Goal: Information Seeking & Learning: Learn about a topic

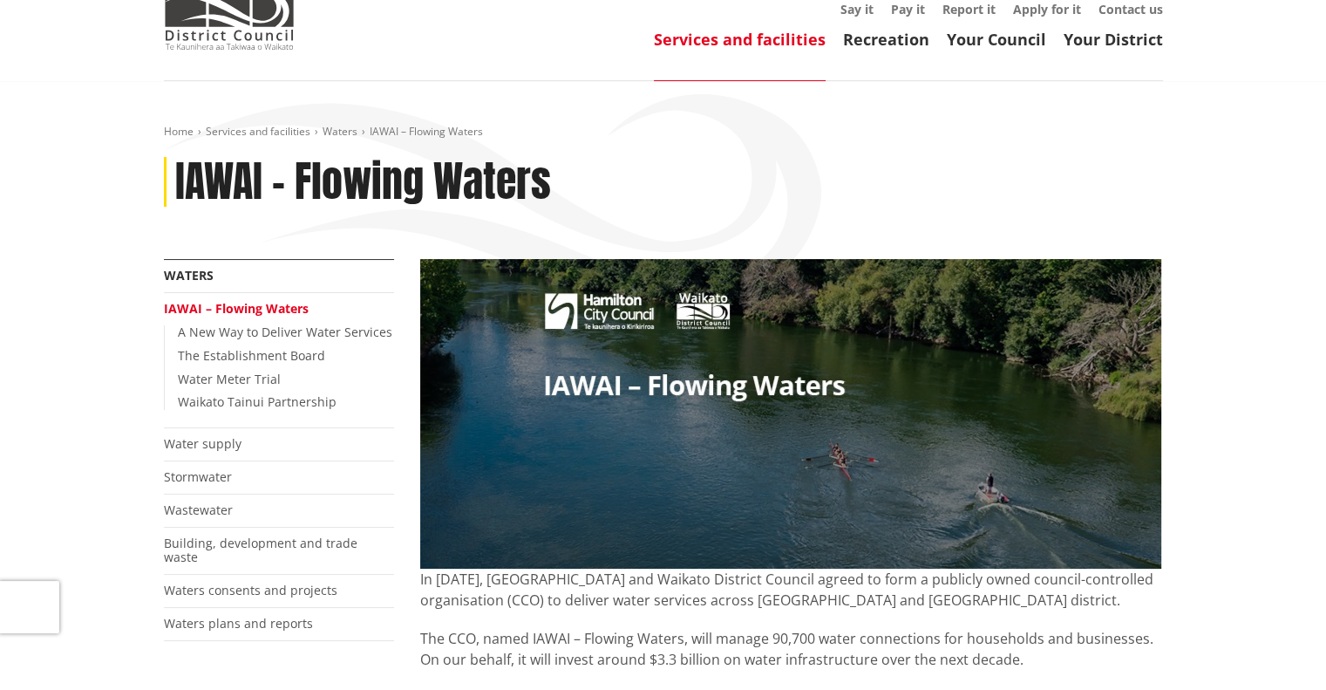
scroll to position [87, 0]
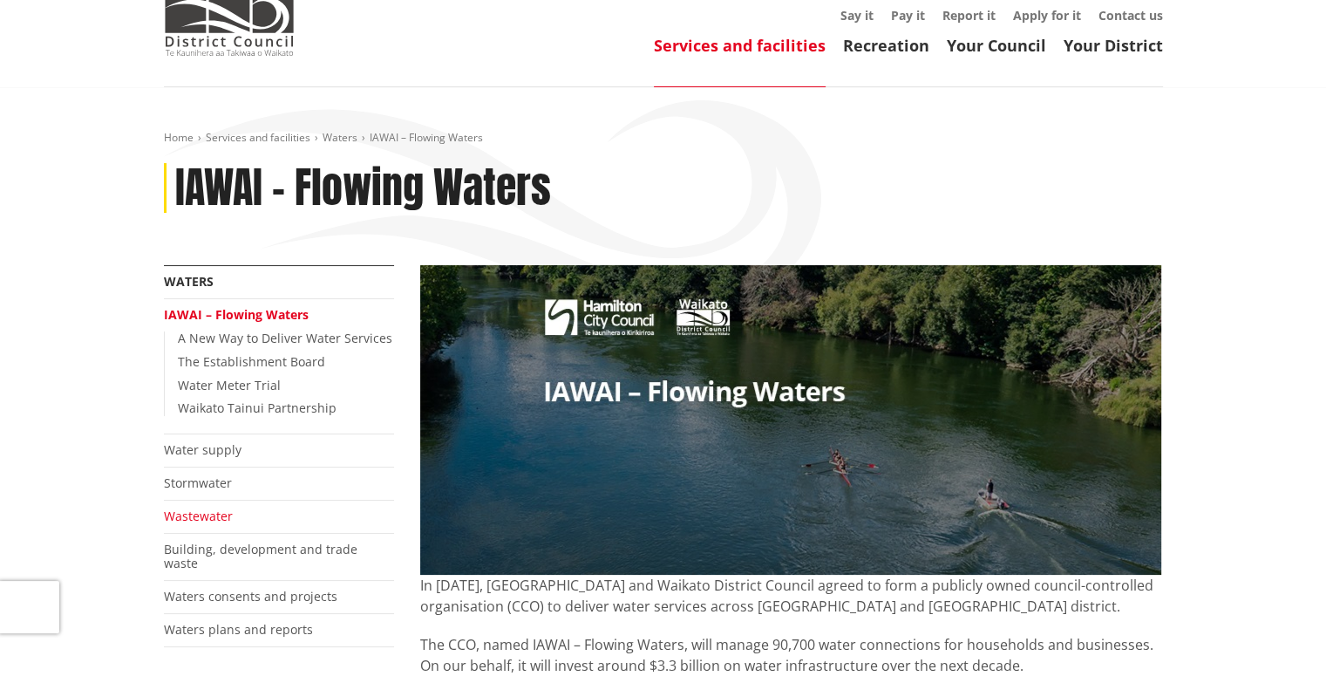
click at [175, 512] on link "Wastewater" at bounding box center [198, 515] width 69 height 17
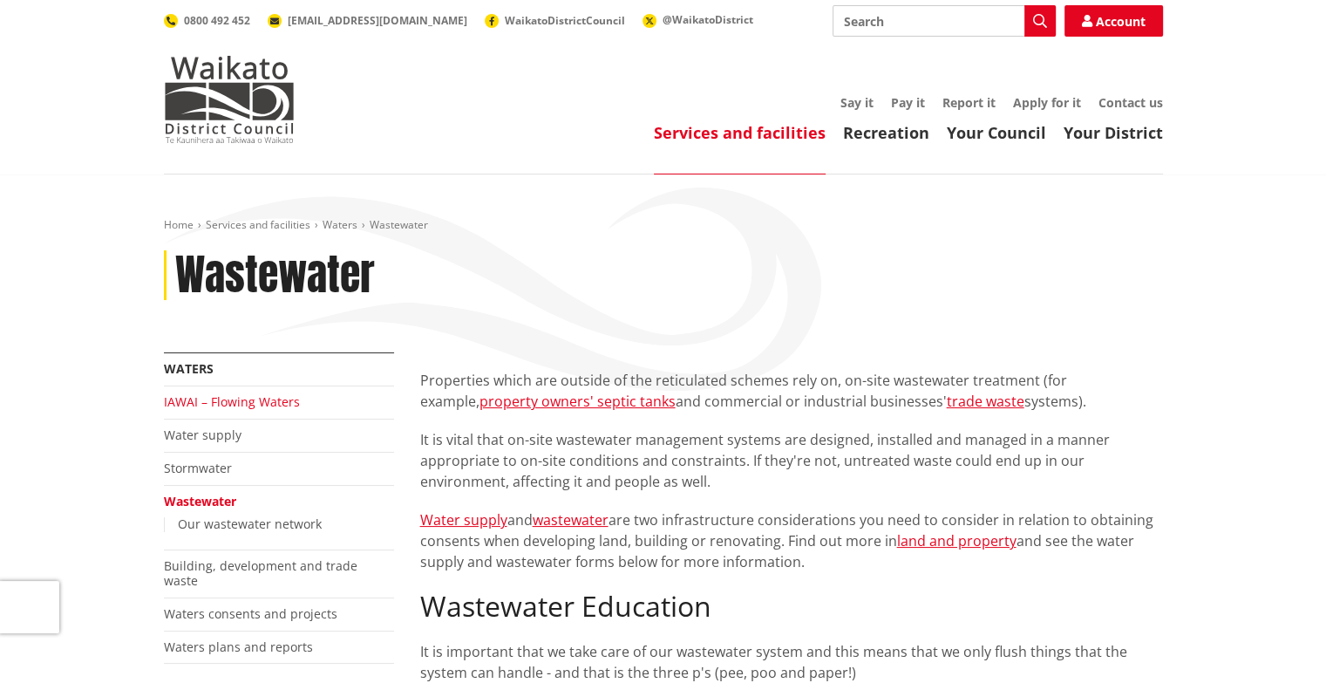
click at [258, 399] on link "IAWAI – Flowing Waters" at bounding box center [232, 401] width 136 height 17
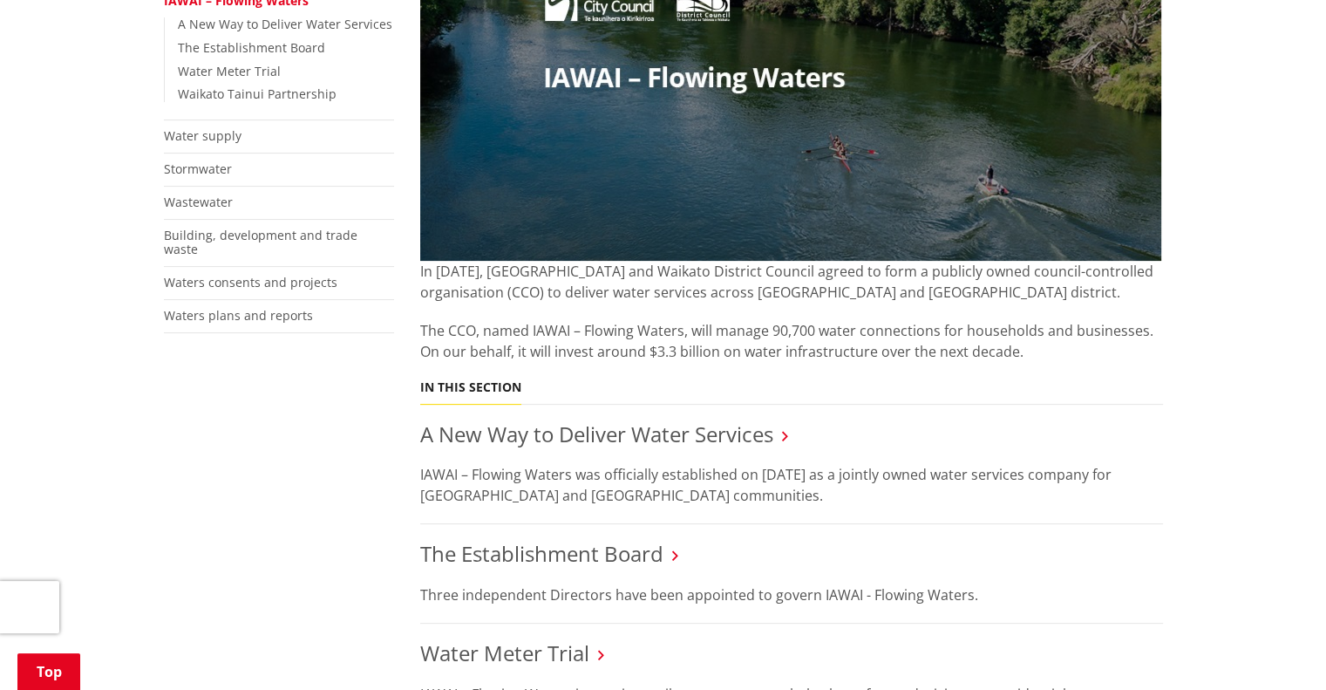
scroll to position [436, 0]
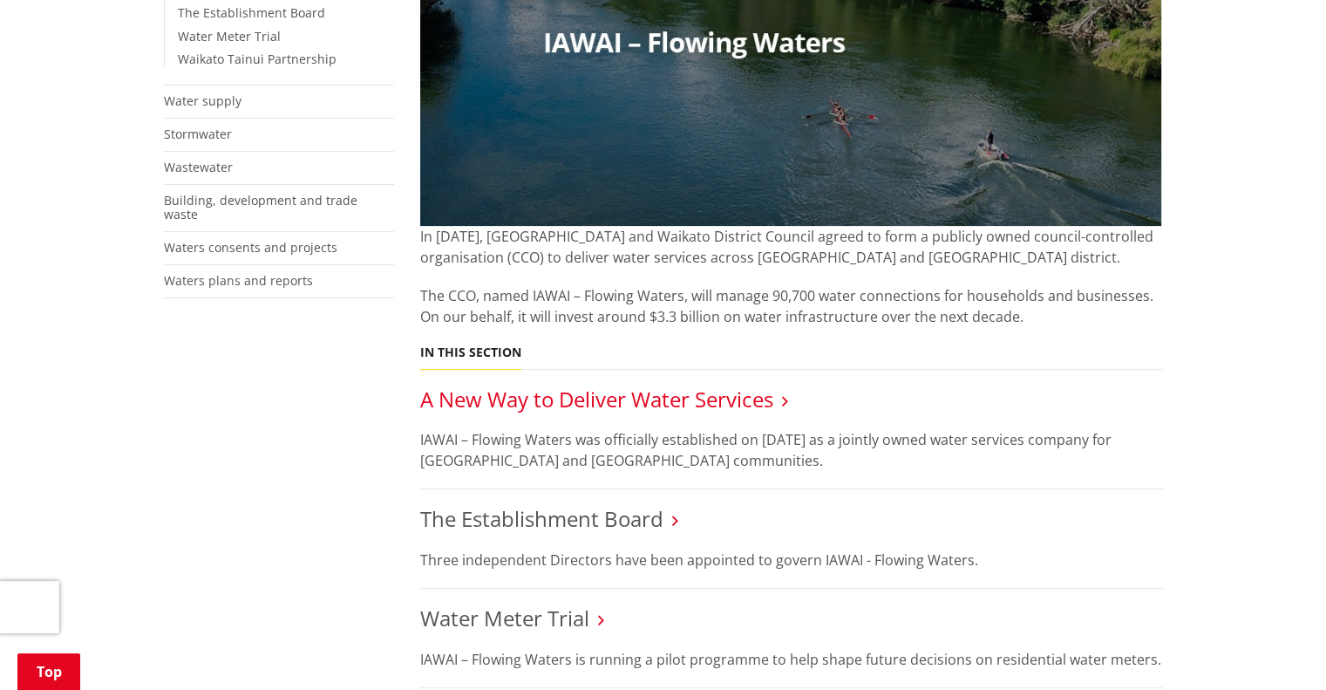
click at [767, 398] on link "A New Way to Deliver Water Services" at bounding box center [596, 398] width 353 height 29
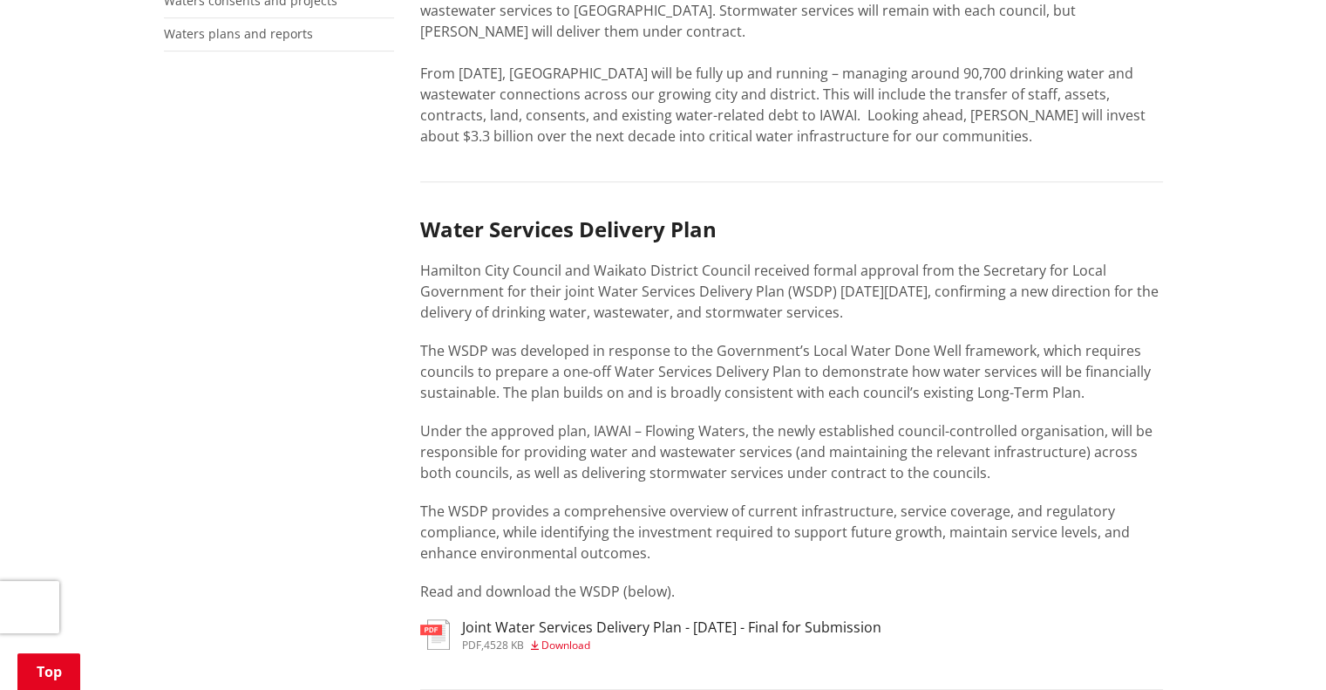
scroll to position [785, 0]
